Goal: Find specific page/section: Find specific page/section

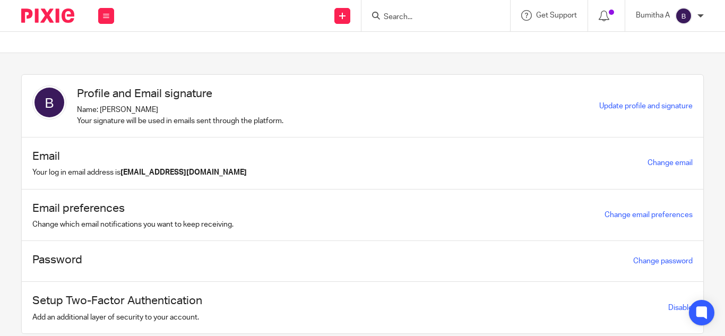
click at [414, 16] on input "Search" at bounding box center [431, 18] width 96 height 10
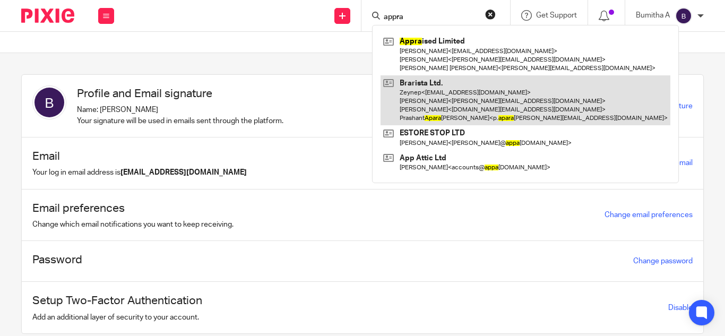
type input "appra"
click at [418, 75] on link at bounding box center [526, 100] width 290 height 50
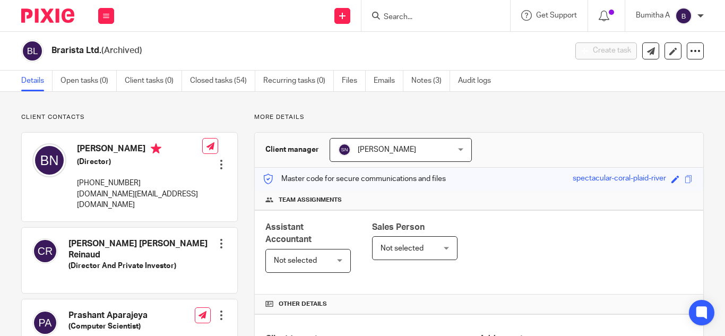
click at [427, 12] on form at bounding box center [439, 15] width 113 height 13
click at [415, 13] on input "Search" at bounding box center [431, 18] width 96 height 10
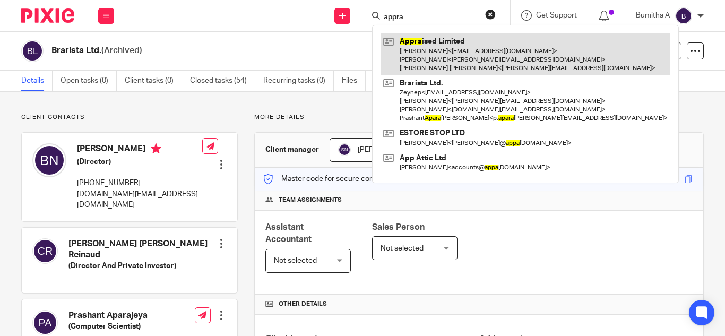
type input "appra"
click at [418, 61] on link at bounding box center [526, 54] width 290 height 42
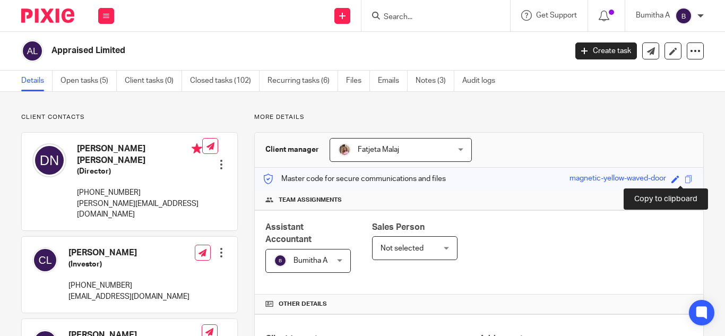
click at [685, 179] on span at bounding box center [689, 179] width 8 height 8
